Goal: Go to known website: Access a specific website the user already knows

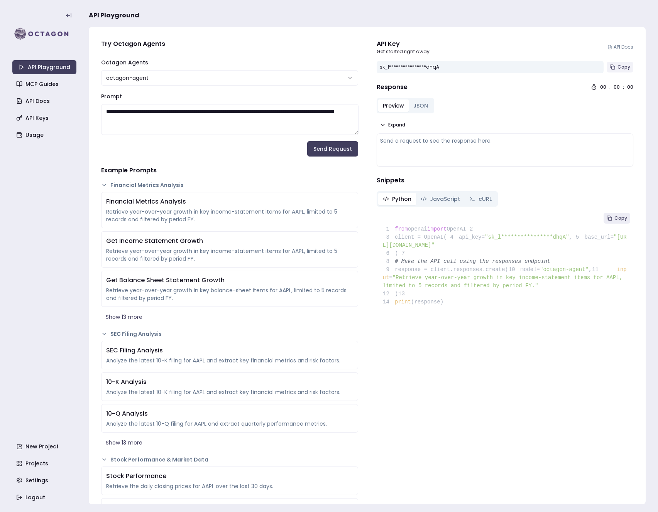
click at [622, 71] on button "Copy" at bounding box center [619, 67] width 27 height 11
click at [624, 68] on span "Copy" at bounding box center [623, 67] width 13 height 6
